Goal: Task Accomplishment & Management: Manage account settings

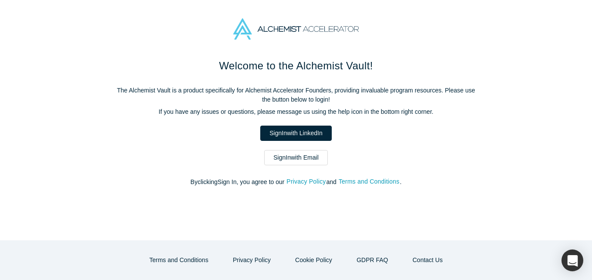
click at [269, 160] on link "Sign In with Email" at bounding box center [296, 157] width 64 height 15
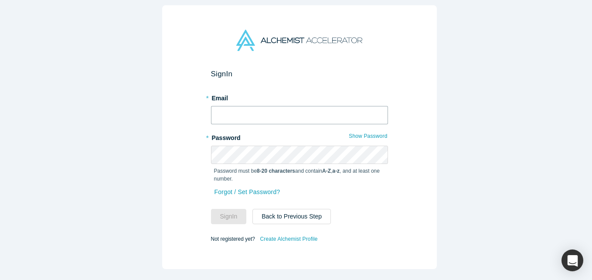
click at [268, 118] on input "text" at bounding box center [299, 115] width 177 height 18
type input "[EMAIL_ADDRESS][DOMAIN_NAME]"
click at [211, 209] on button "Sign In" at bounding box center [229, 216] width 36 height 15
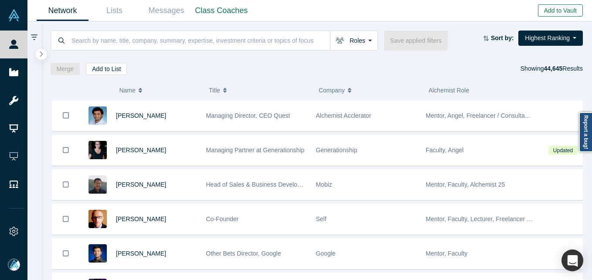
drag, startPoint x: 563, startPoint y: 11, endPoint x: 550, endPoint y: 18, distance: 15.0
click at [563, 10] on button "Add to Vault" at bounding box center [560, 10] width 45 height 12
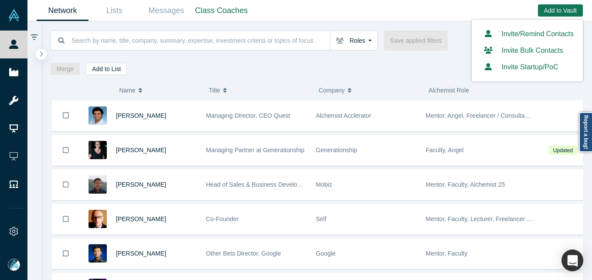
click at [512, 32] on link "Invite/Remind Contacts" at bounding box center [527, 33] width 93 height 7
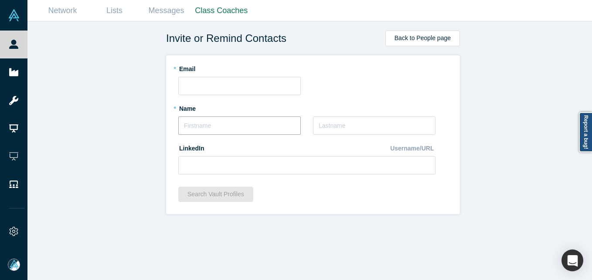
drag, startPoint x: 246, startPoint y: 125, endPoint x: 233, endPoint y: 112, distance: 17.6
click at [244, 125] on input "text" at bounding box center [239, 125] width 123 height 18
type input "[PERSON_NAME]"
type input "fforde"
drag, startPoint x: 234, startPoint y: 172, endPoint x: 234, endPoint y: 165, distance: 6.5
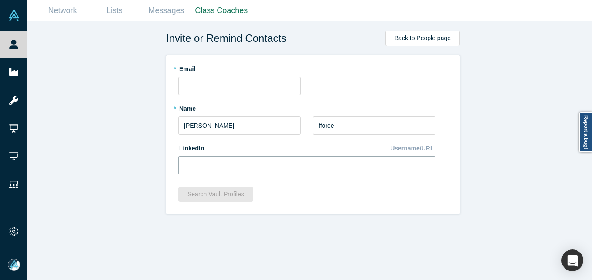
click at [234, 166] on input at bounding box center [306, 165] width 257 height 18
paste input "[URL][DOMAIN_NAME]"
type input "[URL][DOMAIN_NAME]"
drag, startPoint x: 124, startPoint y: 142, endPoint x: 123, endPoint y: 129, distance: 12.7
click at [124, 133] on div "Invite or Remind Contacts Back to People page * Email * Name [PERSON_NAME] * La…" at bounding box center [312, 153] width 571 height 265
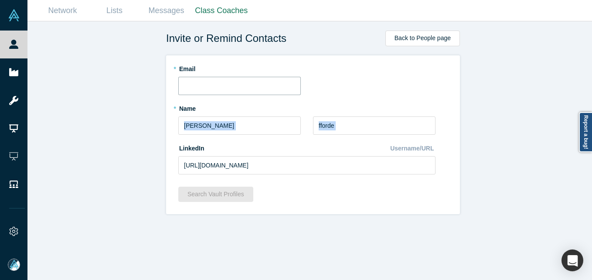
click at [255, 86] on input "text" at bounding box center [239, 86] width 123 height 18
paste input "[EMAIL_ADDRESS][DOMAIN_NAME]"
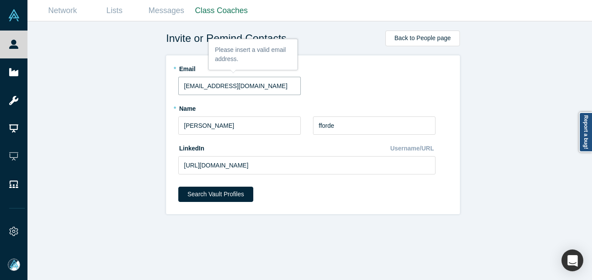
type input "[EMAIL_ADDRESS][DOMAIN_NAME]"
drag, startPoint x: 130, startPoint y: 190, endPoint x: 157, endPoint y: 183, distance: 28.3
click at [131, 189] on div "Invite or Remind Contacts Back to People page * Email [EMAIL_ADDRESS][DOMAIN_NA…" at bounding box center [312, 153] width 571 height 265
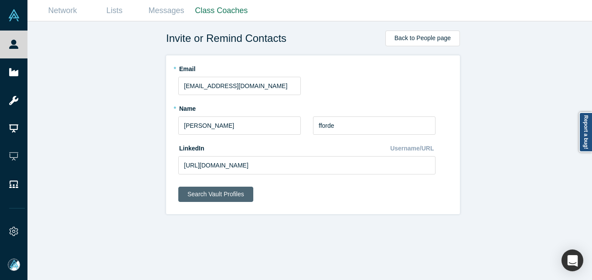
click at [186, 192] on button "Search Vault Profiles" at bounding box center [215, 194] width 75 height 15
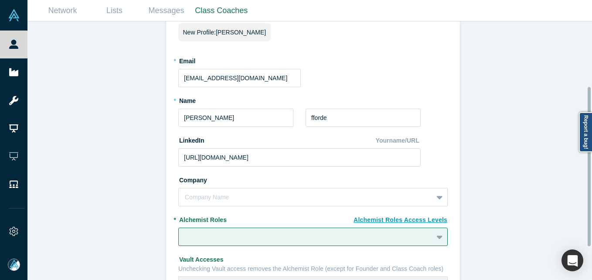
scroll to position [131, 0]
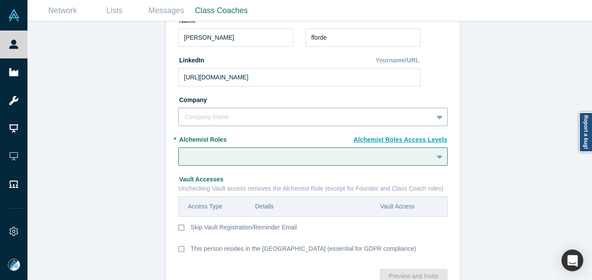
click at [216, 114] on div at bounding box center [306, 117] width 242 height 11
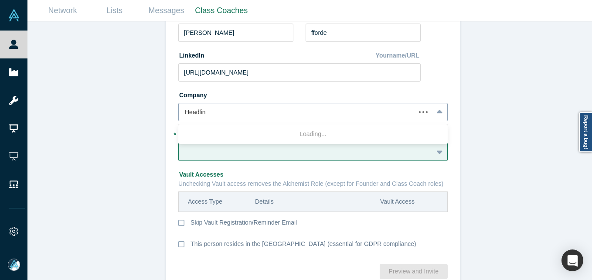
type input "Headline"
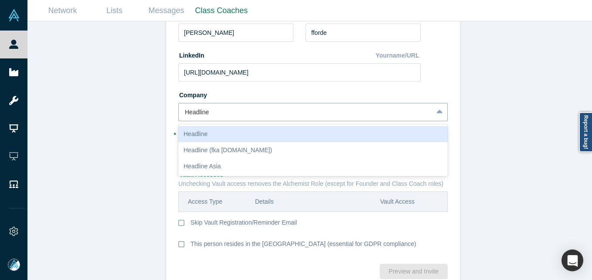
click at [228, 130] on div "Headline" at bounding box center [313, 134] width 270 height 16
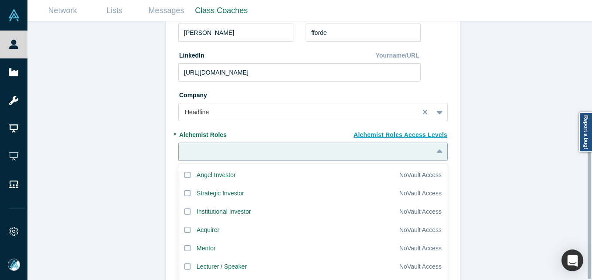
click at [206, 155] on div "20 results available. Use Up and Down to choose options, press Enter to select …" at bounding box center [313, 152] width 270 height 18
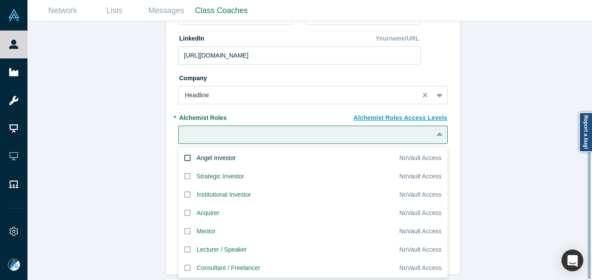
click at [215, 154] on div "Angel Investor" at bounding box center [216, 158] width 39 height 9
click at [0, 0] on input "Angel Investor" at bounding box center [0, 0] width 0 height 0
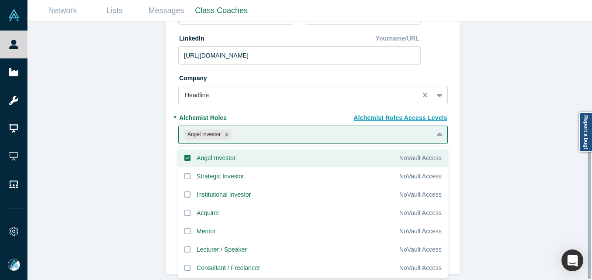
click at [114, 147] on div "Invite or Remind Contacts Back New Profile: [PERSON_NAME] * Email [EMAIL_ADDRES…" at bounding box center [312, 153] width 571 height 265
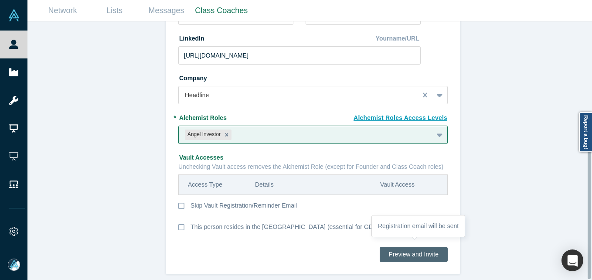
click at [420, 252] on button "Preview and Invite" at bounding box center [414, 254] width 68 height 15
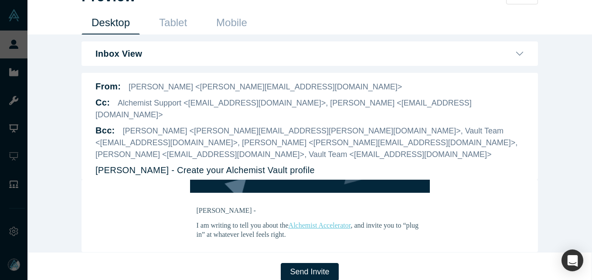
scroll to position [87, 0]
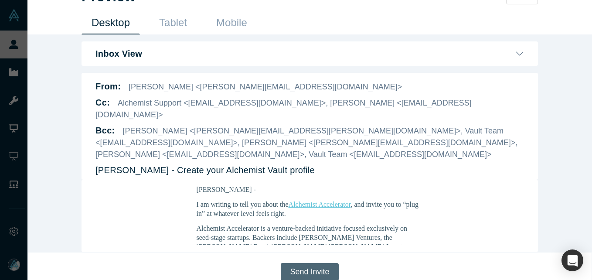
click at [316, 263] on button "Send Invite" at bounding box center [310, 272] width 58 height 18
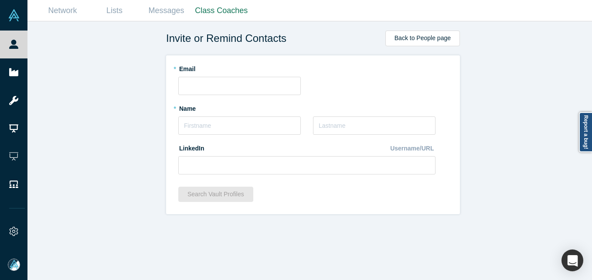
scroll to position [0, 0]
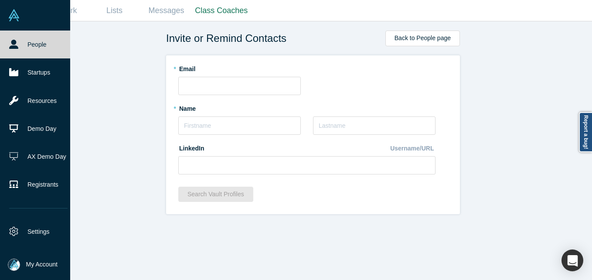
click at [21, 42] on link "People" at bounding box center [38, 45] width 77 height 28
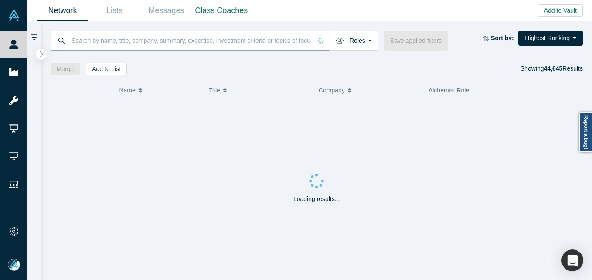
click at [96, 44] on input at bounding box center [191, 40] width 241 height 21
paste input "[PERSON_NAME]"
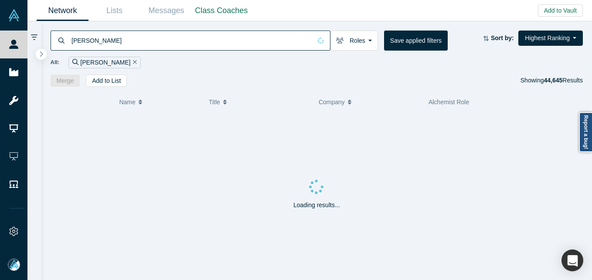
type input "[PERSON_NAME]"
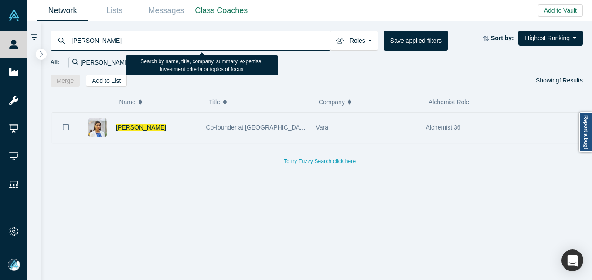
click at [131, 123] on div "[PERSON_NAME]" at bounding box center [156, 128] width 81 height 30
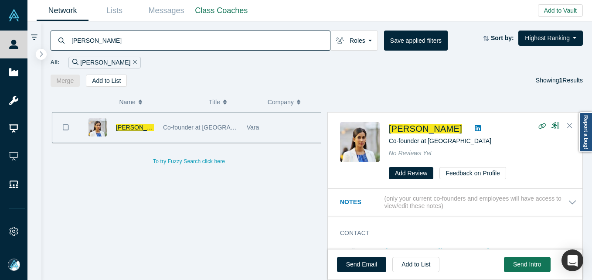
click at [129, 130] on span "[PERSON_NAME]" at bounding box center [141, 127] width 50 height 7
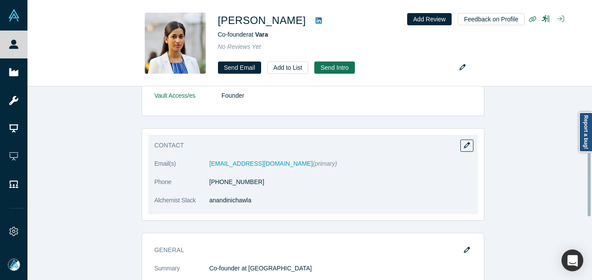
scroll to position [131, 0]
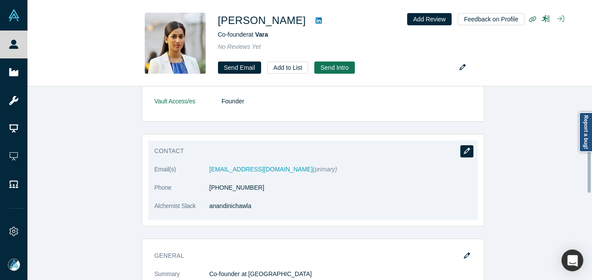
click at [461, 151] on button "button" at bounding box center [467, 151] width 13 height 12
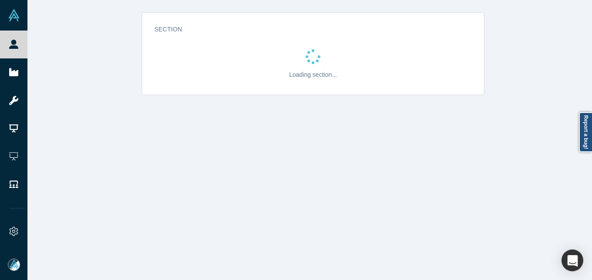
scroll to position [0, 0]
select select "US"
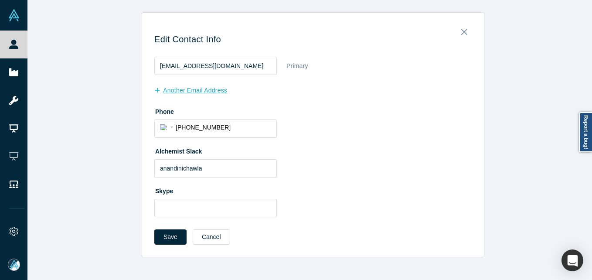
click at [168, 86] on button "another Email Address" at bounding box center [195, 90] width 82 height 15
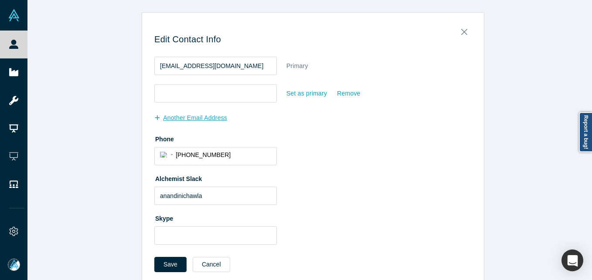
click at [193, 92] on input "email" at bounding box center [215, 93] width 123 height 18
type input "[EMAIL_ADDRESS][DOMAIN_NAME]"
click at [167, 267] on button "Save" at bounding box center [170, 264] width 32 height 15
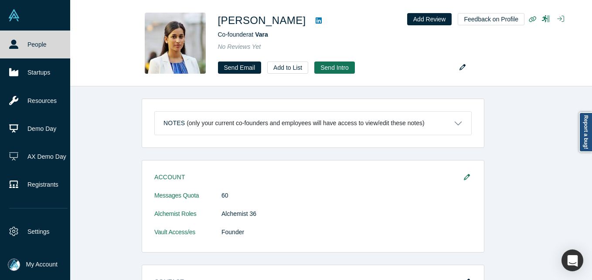
click at [19, 44] on link "People" at bounding box center [38, 45] width 77 height 28
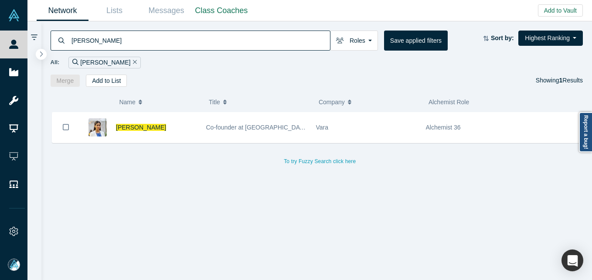
click at [157, 51] on div "All: [PERSON_NAME]" at bounding box center [317, 60] width 533 height 18
click at [156, 43] on input "[PERSON_NAME]" at bounding box center [201, 40] width 260 height 21
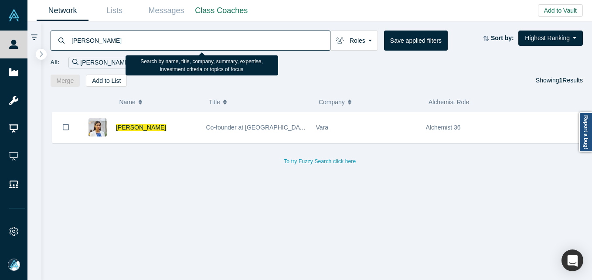
click at [156, 43] on input "[PERSON_NAME]" at bounding box center [201, 40] width 260 height 21
paste input "[PERSON_NAME][EMAIL_ADDRESS][DOMAIN_NAME]"
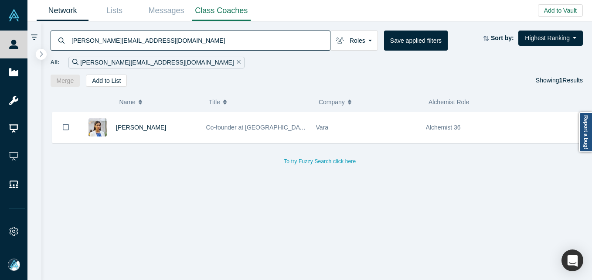
type input "[PERSON_NAME][EMAIL_ADDRESS][DOMAIN_NAME]"
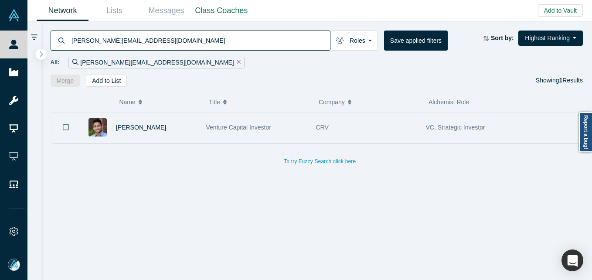
drag, startPoint x: 189, startPoint y: 126, endPoint x: 198, endPoint y: 123, distance: 9.8
click at [189, 126] on div "[PERSON_NAME]" at bounding box center [156, 128] width 81 height 30
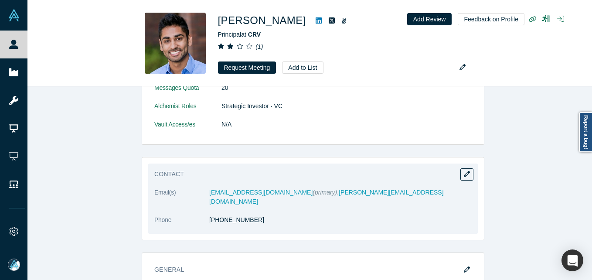
scroll to position [436, 0]
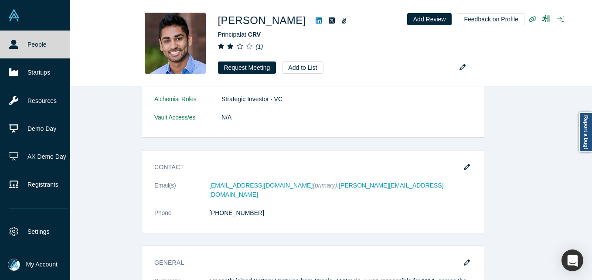
click at [18, 49] on link "People" at bounding box center [38, 45] width 77 height 28
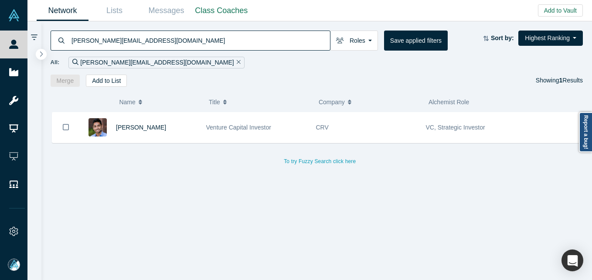
click at [123, 36] on input "[PERSON_NAME][EMAIL_ADDRESS][DOMAIN_NAME]" at bounding box center [201, 40] width 260 height 21
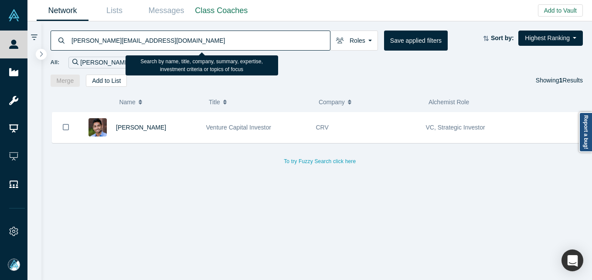
click at [123, 36] on input "[PERSON_NAME][EMAIL_ADDRESS][DOMAIN_NAME]" at bounding box center [201, 40] width 260 height 21
paste input "ansaf@lsvp"
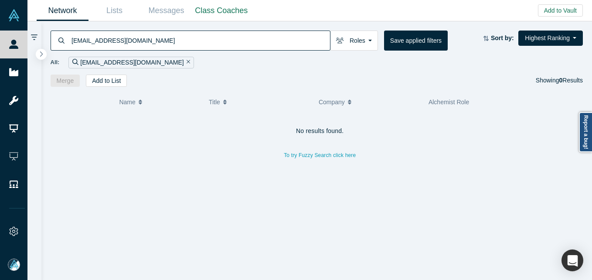
click at [187, 38] on input "[EMAIL_ADDRESS][DOMAIN_NAME]" at bounding box center [201, 40] width 260 height 21
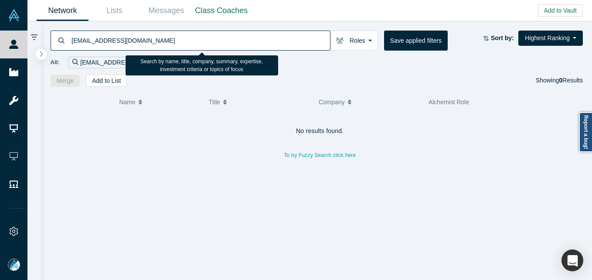
click at [187, 38] on input "[EMAIL_ADDRESS][DOMAIN_NAME]" at bounding box center [201, 40] width 260 height 21
paste input "[EMAIL_ADDRESS][DOMAIN_NAME]"
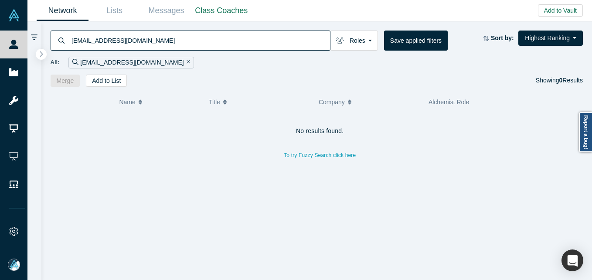
click at [167, 41] on input "[EMAIL_ADDRESS][DOMAIN_NAME]" at bounding box center [201, 40] width 260 height 21
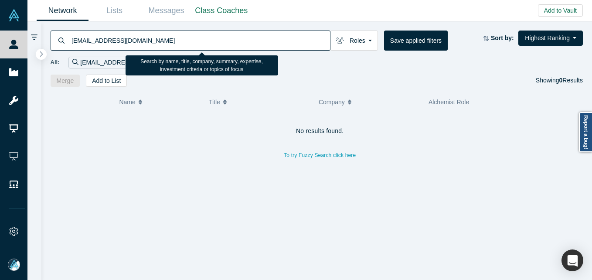
click at [167, 41] on input "[EMAIL_ADDRESS][DOMAIN_NAME]" at bounding box center [201, 40] width 260 height 21
paste input "[EMAIL_ADDRESS][DOMAIN_NAME]"
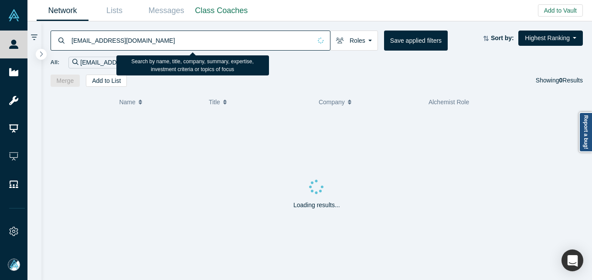
click at [159, 52] on div "All: [EMAIL_ADDRESS][DOMAIN_NAME]" at bounding box center [317, 60] width 533 height 18
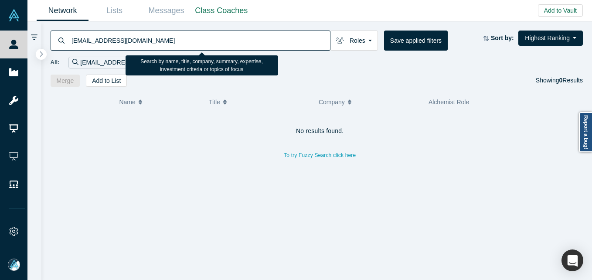
click at [169, 38] on input "[EMAIL_ADDRESS][DOMAIN_NAME]" at bounding box center [201, 40] width 260 height 21
click at [164, 44] on input "[EMAIL_ADDRESS][DOMAIN_NAME]" at bounding box center [201, 40] width 260 height 21
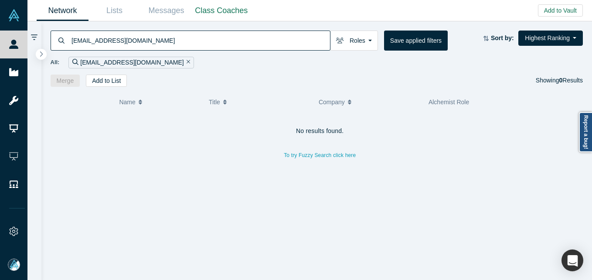
paste input "[PERSON_NAME].[PERSON_NAME]@atlascopco"
click at [169, 36] on input "[PERSON_NAME][EMAIL_ADDRESS][PERSON_NAME][DOMAIN_NAME]" at bounding box center [201, 40] width 260 height 21
click at [206, 41] on input "[PERSON_NAME][EMAIL_ADDRESS][PERSON_NAME][DOMAIN_NAME]" at bounding box center [201, 40] width 260 height 21
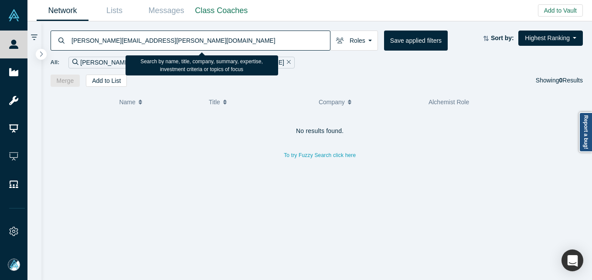
click at [206, 41] on input "[PERSON_NAME][EMAIL_ADDRESS][PERSON_NAME][DOMAIN_NAME]" at bounding box center [201, 40] width 260 height 21
paste input "[PERSON_NAME]"
type input "[PERSON_NAME]"
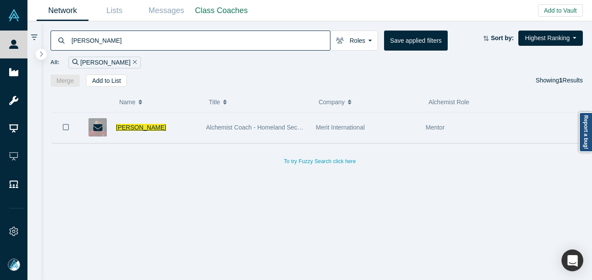
click at [145, 126] on span "[PERSON_NAME]" at bounding box center [141, 127] width 50 height 7
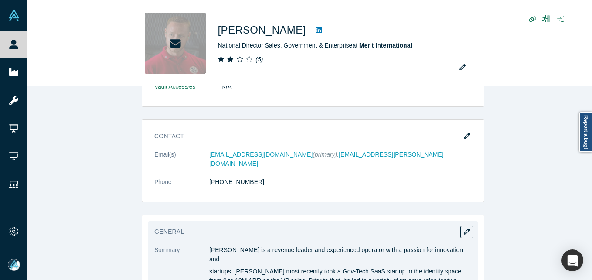
scroll to position [567, 0]
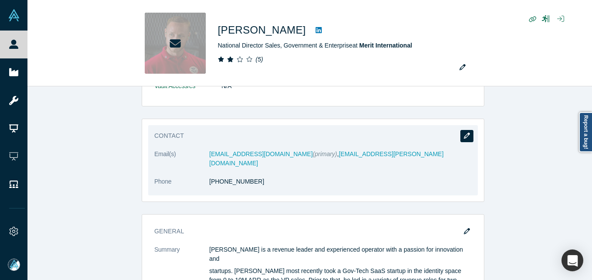
click at [466, 136] on icon "button" at bounding box center [467, 136] width 6 height 6
select select "US"
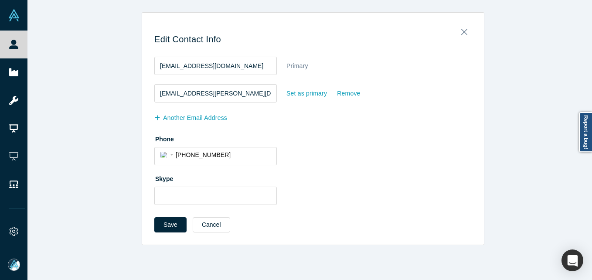
scroll to position [0, 0]
click at [317, 95] on div "Set as primary" at bounding box center [306, 93] width 41 height 15
click at [0, 0] on input "Set as primary" at bounding box center [0, 0] width 0 height 0
click at [170, 220] on button "Save" at bounding box center [170, 224] width 32 height 15
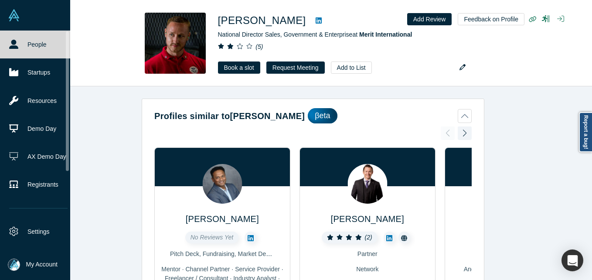
click at [26, 49] on link "People" at bounding box center [38, 45] width 77 height 28
